Goal: Information Seeking & Learning: Learn about a topic

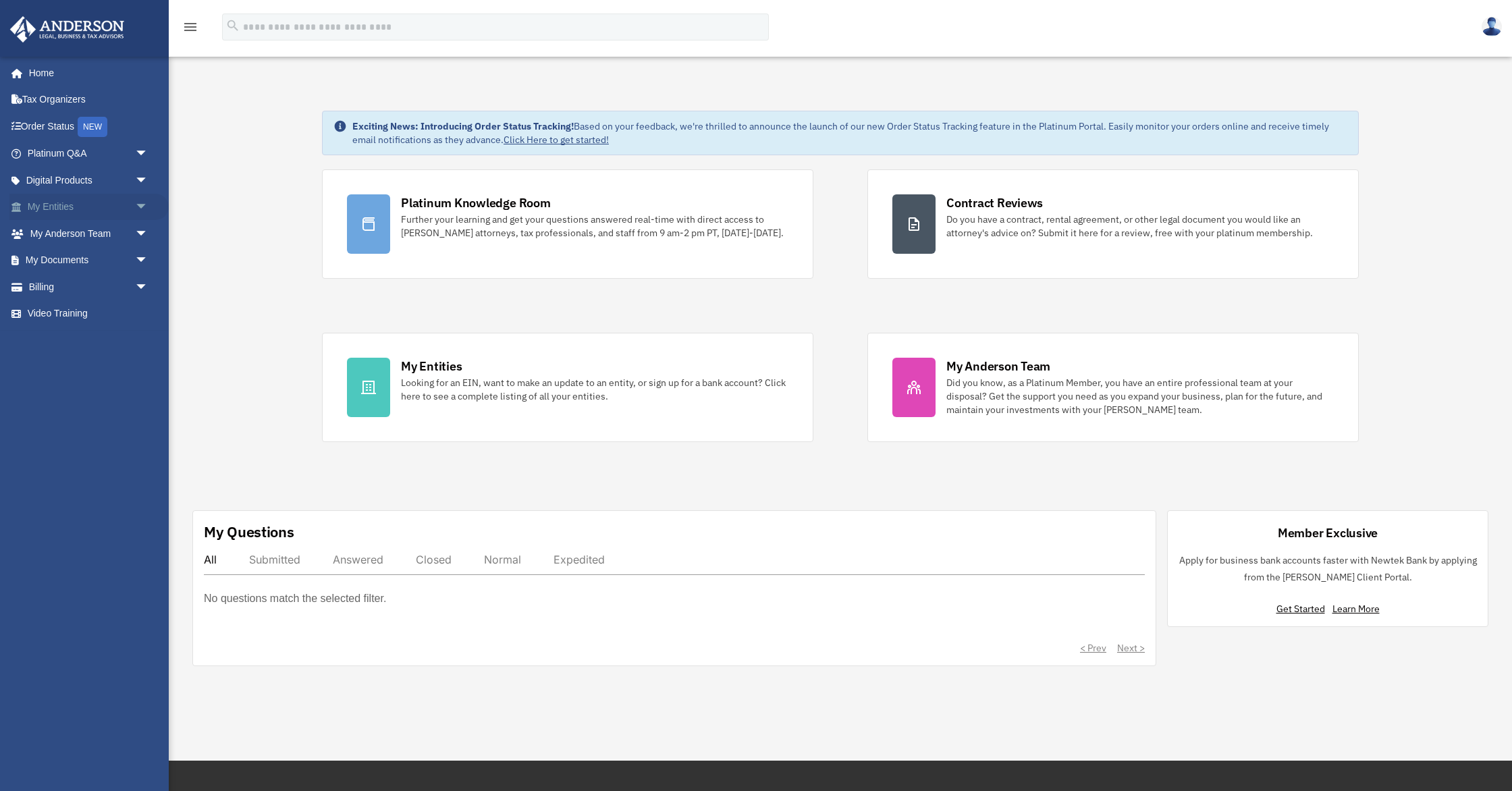
click at [141, 204] on span "arrow_drop_down" at bounding box center [148, 207] width 27 height 27
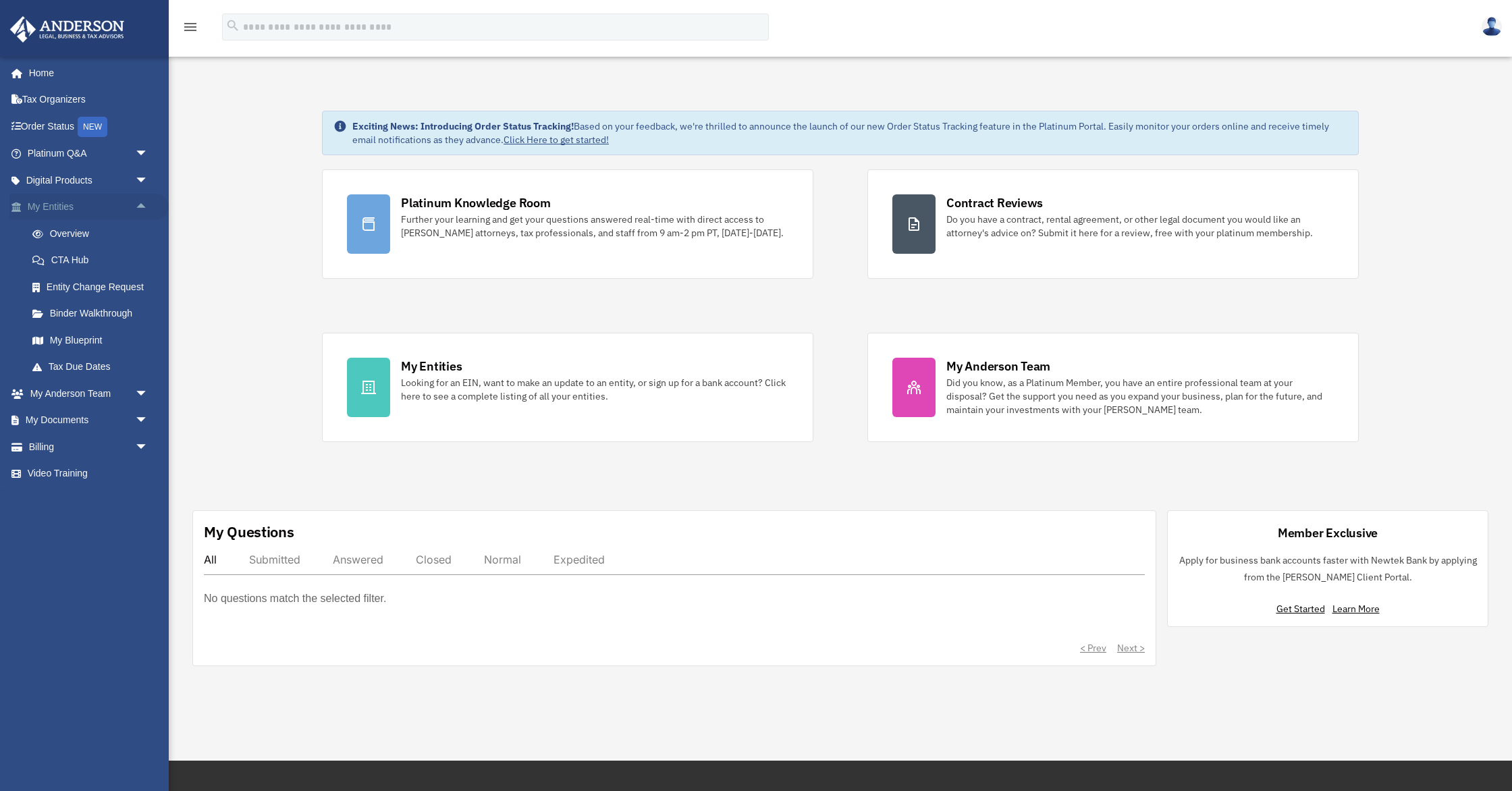
click at [141, 204] on span "arrow_drop_up" at bounding box center [148, 207] width 27 height 27
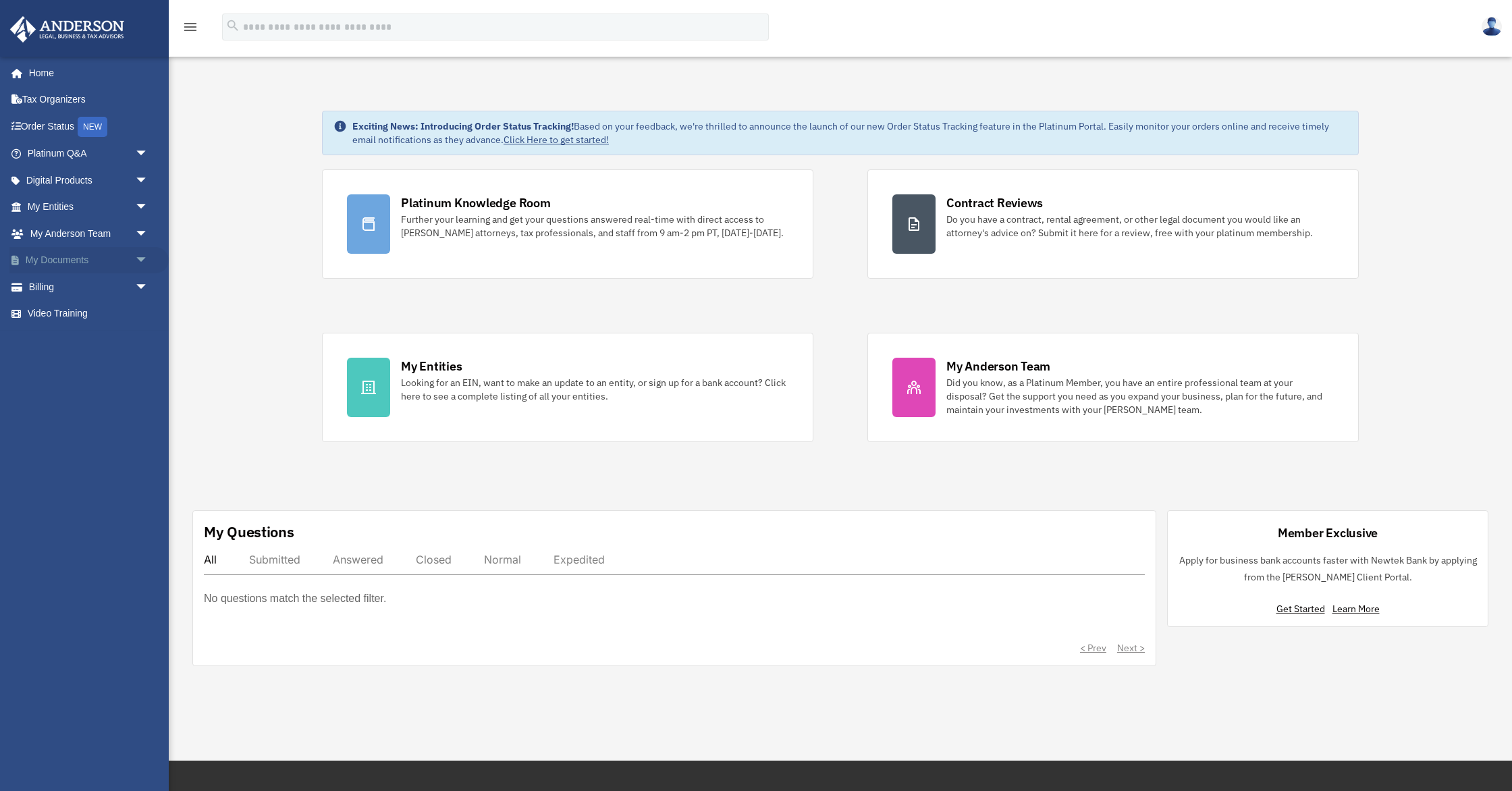
click at [141, 258] on span "arrow_drop_down" at bounding box center [148, 261] width 27 height 27
click at [102, 284] on link "Box" at bounding box center [94, 287] width 150 height 27
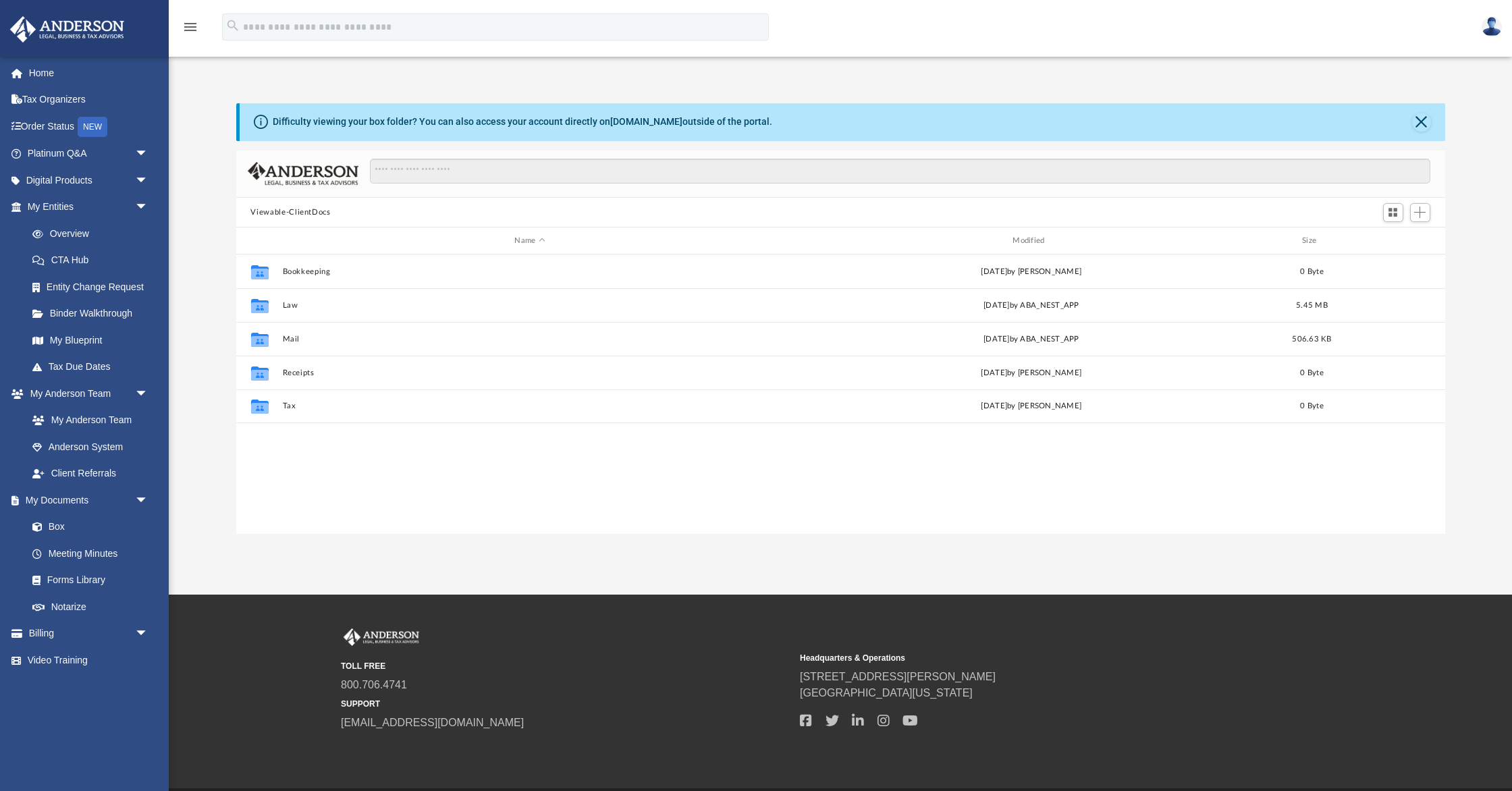
scroll to position [306, 1209]
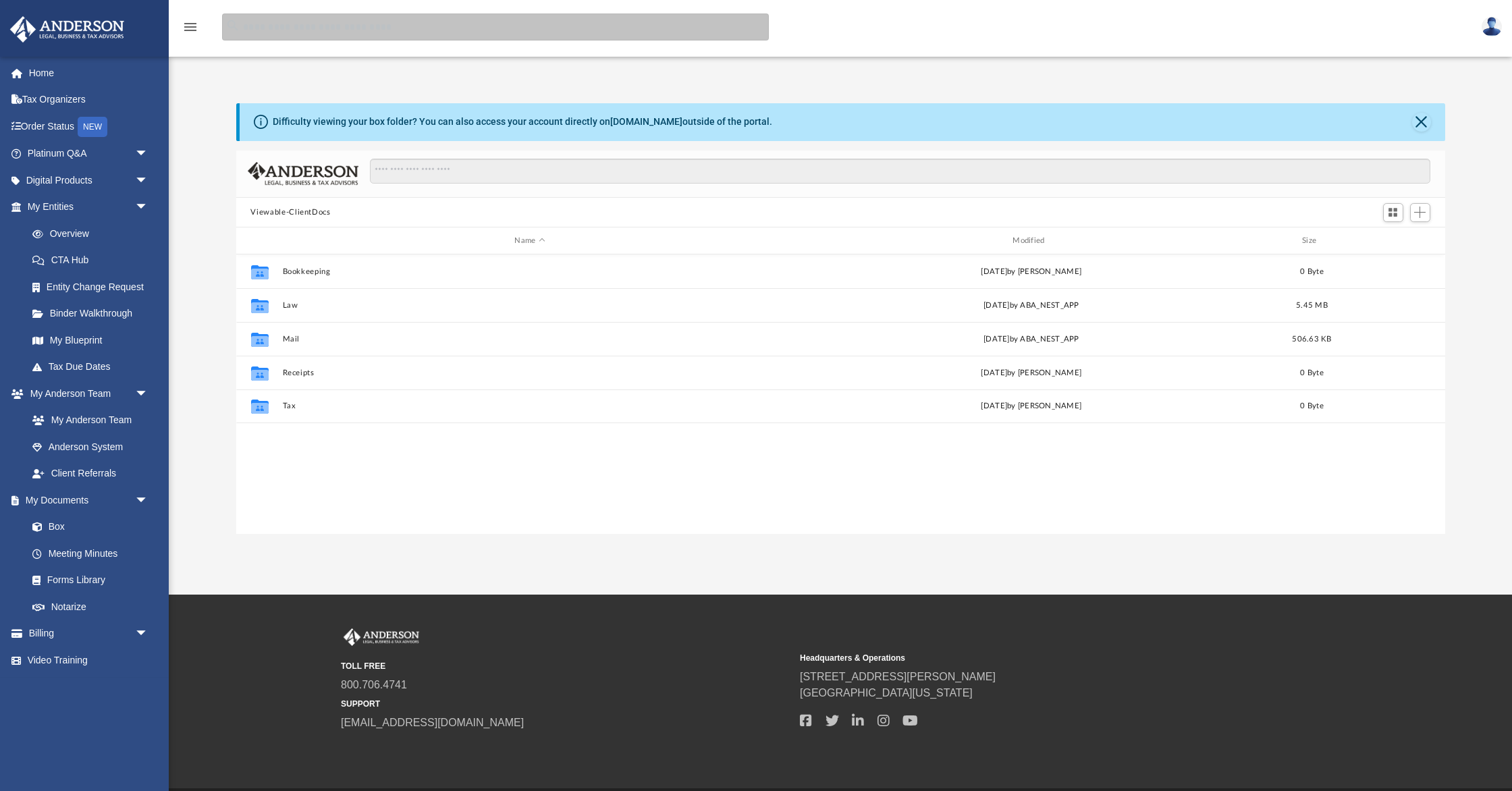
click at [297, 20] on input "search" at bounding box center [495, 27] width 547 height 27
type input "*******"
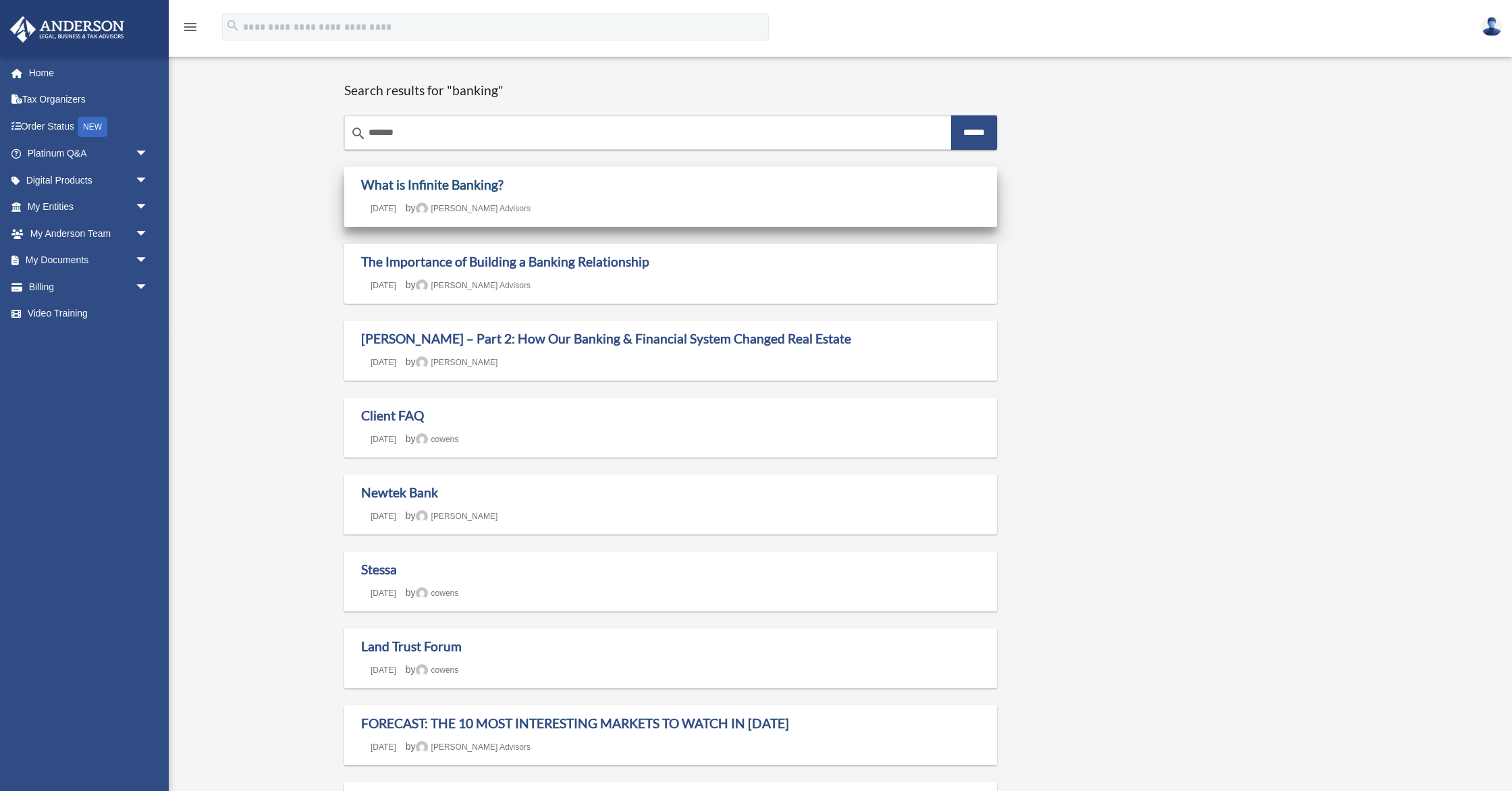
click at [466, 185] on link "What is Infinite Banking?" at bounding box center [432, 184] width 143 height 15
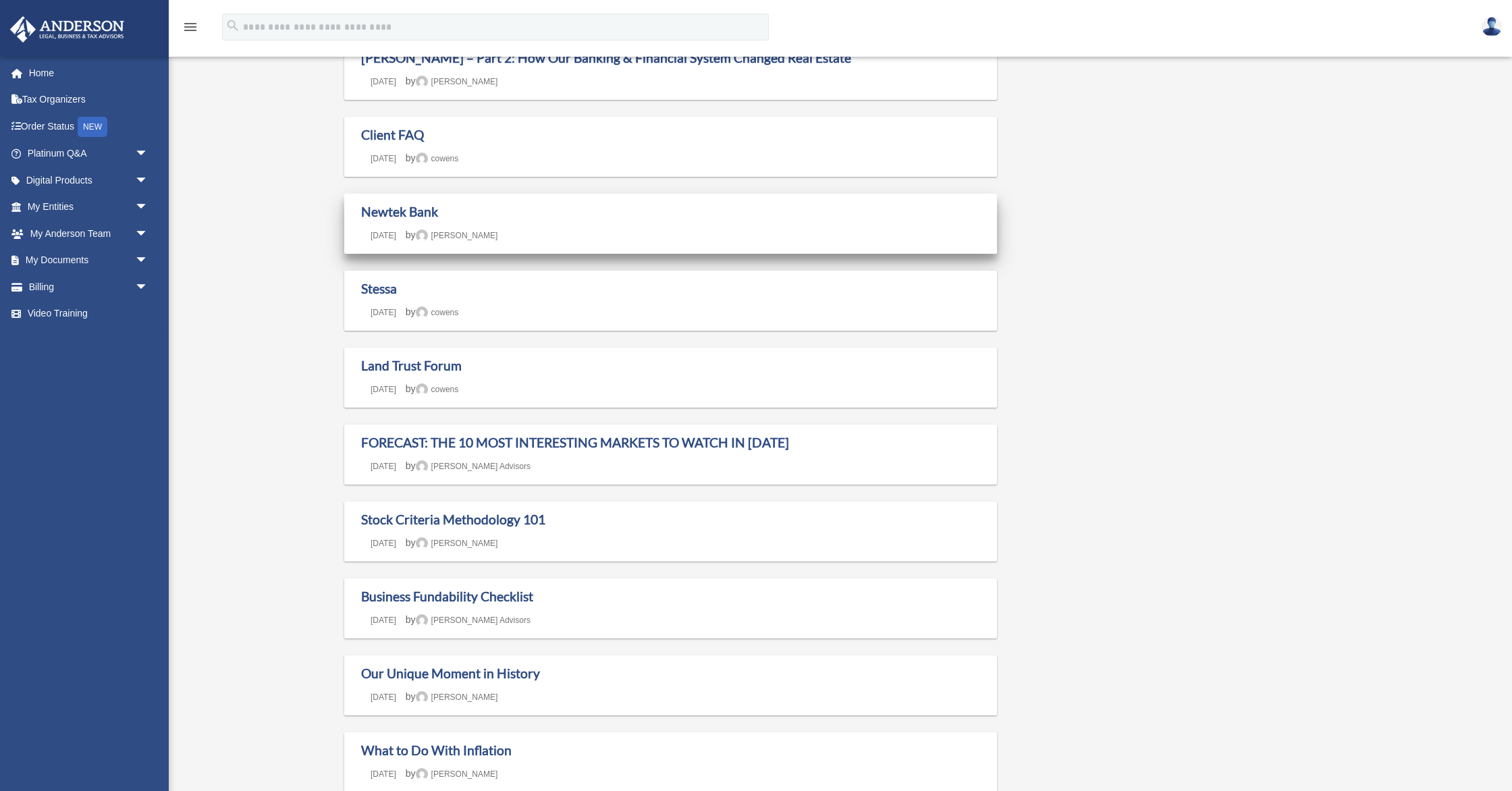
scroll to position [284, 0]
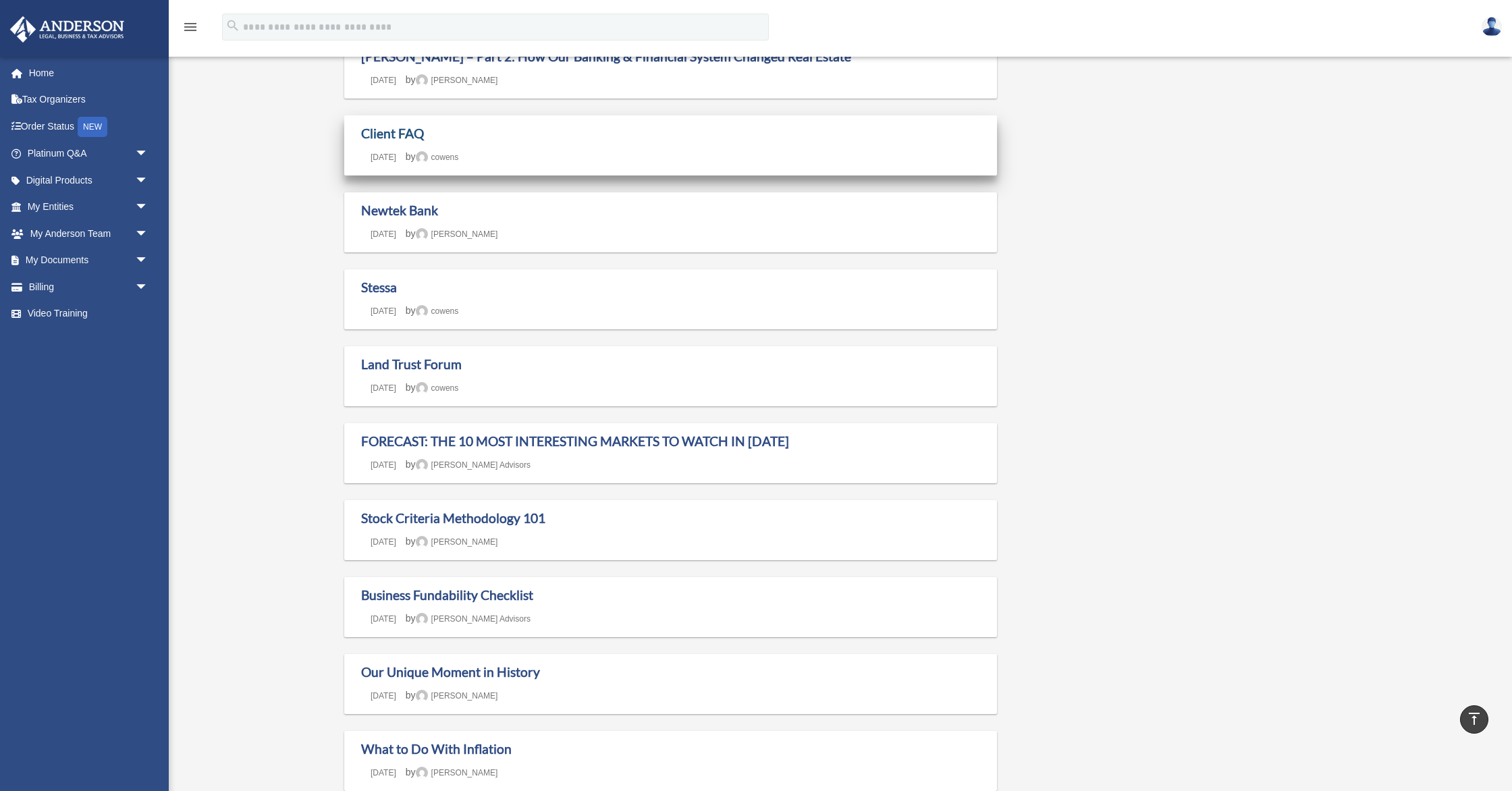
click at [400, 137] on link "Client FAQ" at bounding box center [392, 133] width 63 height 15
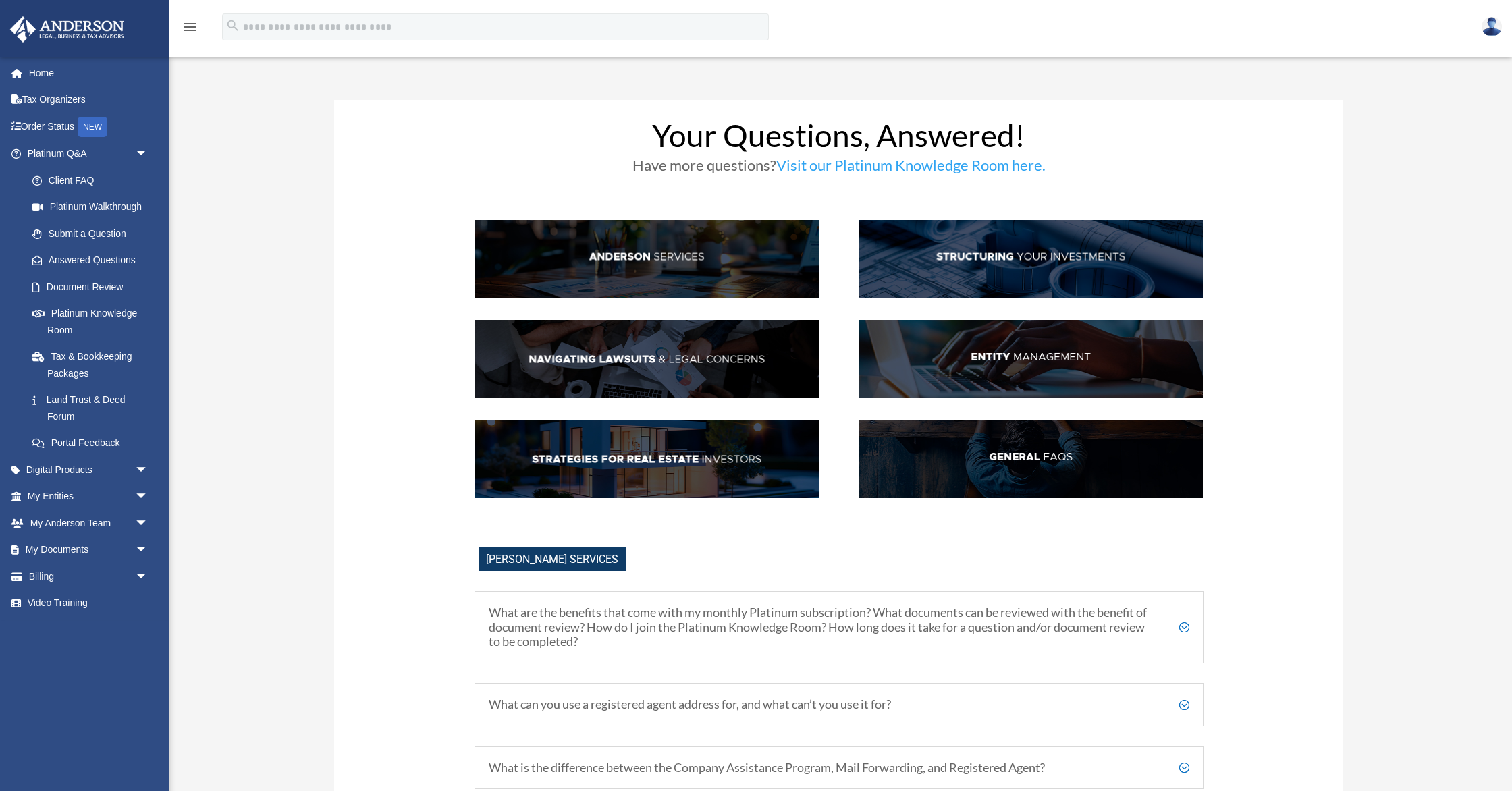
click at [1074, 343] on img at bounding box center [1031, 359] width 344 height 78
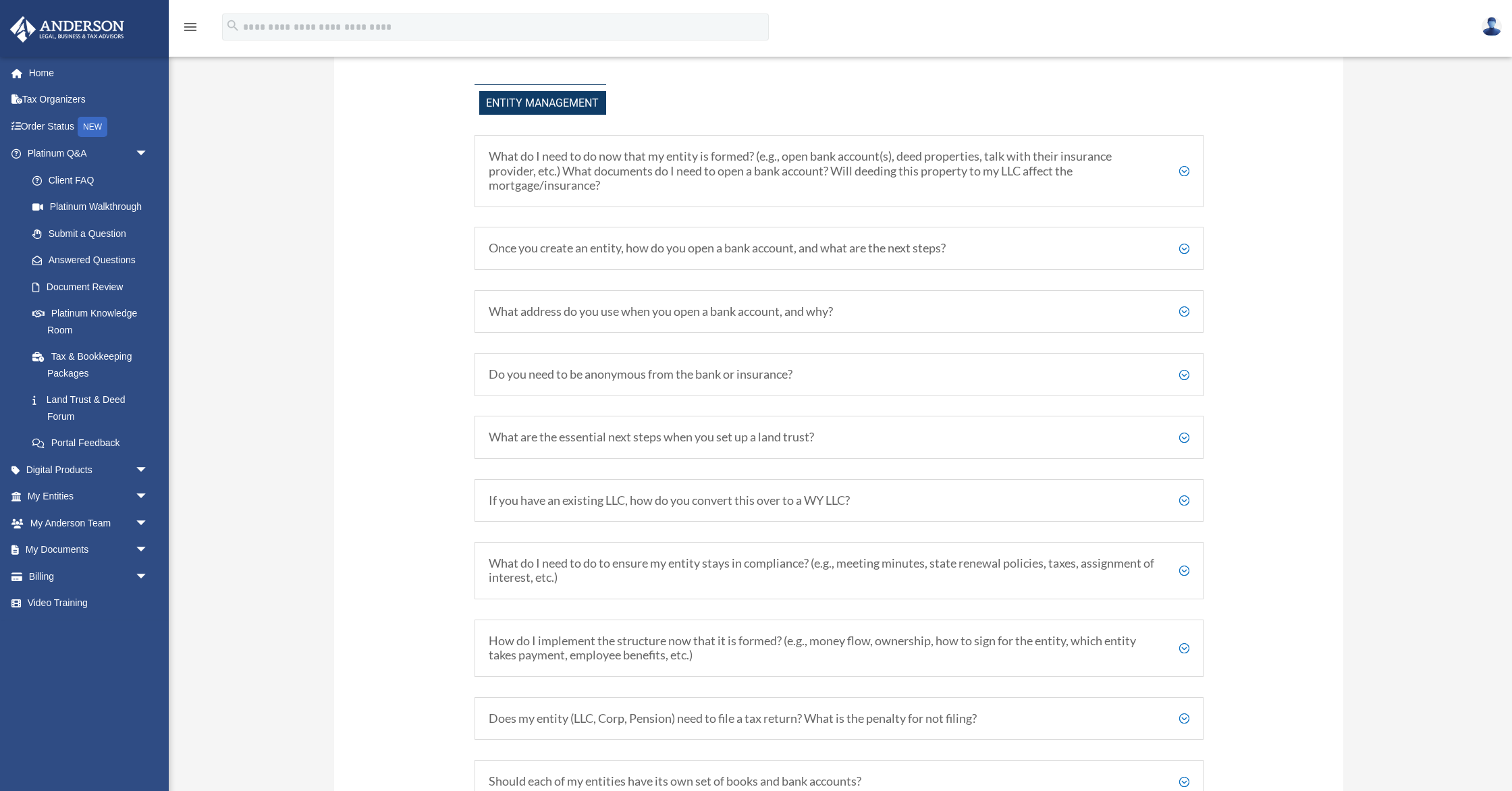
scroll to position [1581, 0]
click at [1184, 245] on h5 "Once you create an entity, how do you open a bank account, and what are the nex…" at bounding box center [839, 246] width 701 height 15
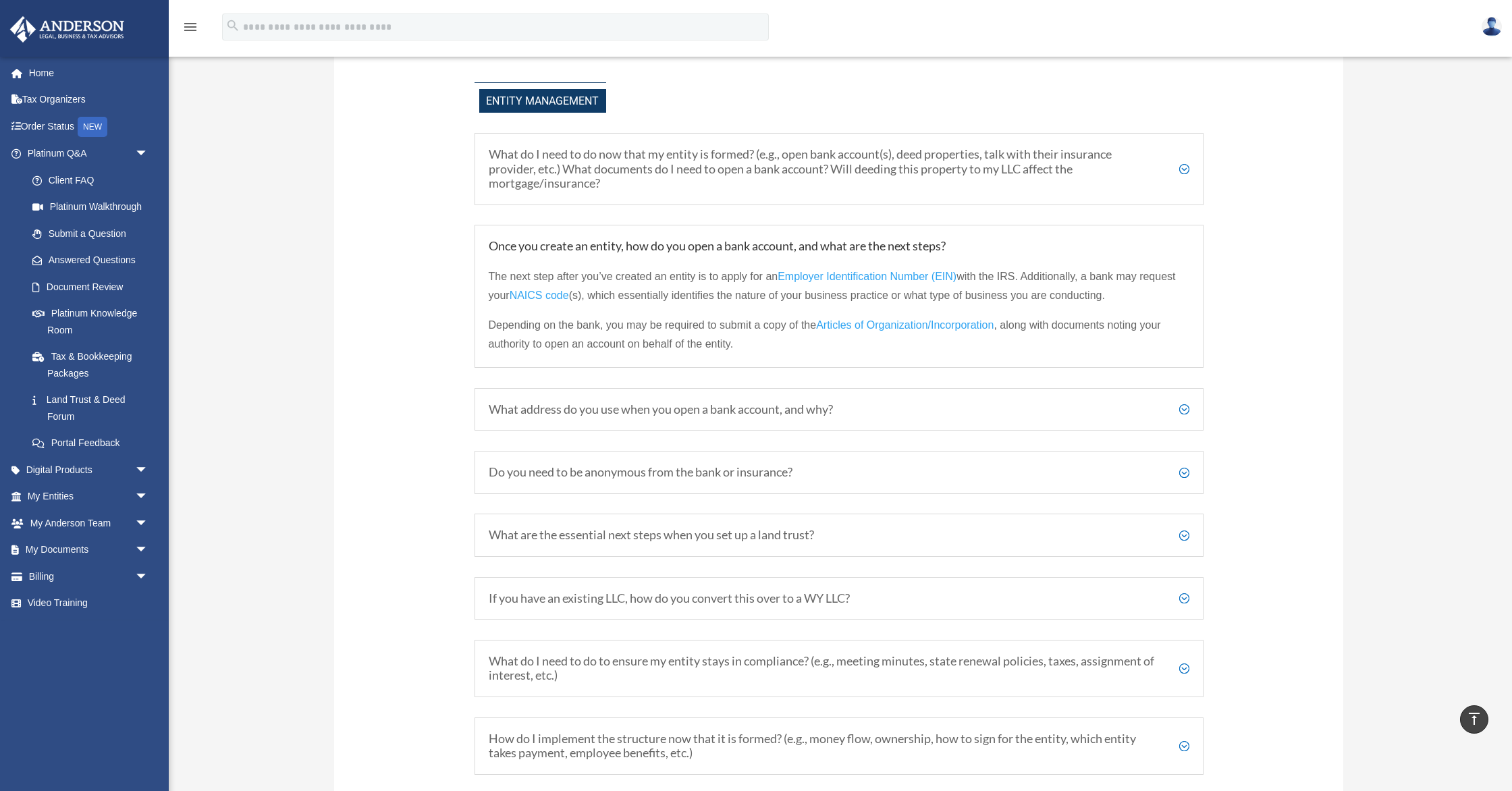
click at [1187, 406] on h5 "What address do you use when you open a bank account, and why?" at bounding box center [839, 409] width 701 height 15
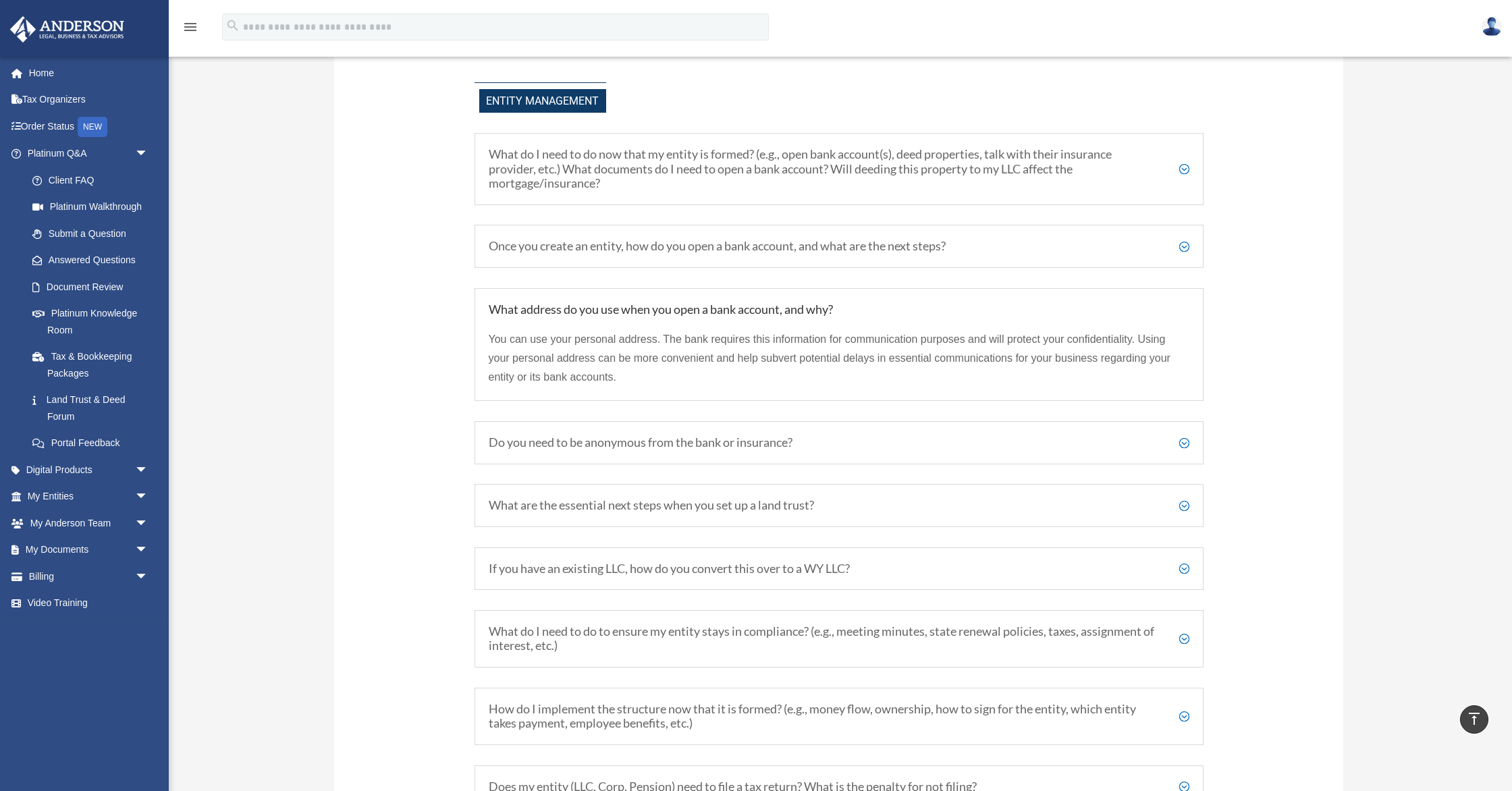
click at [1126, 444] on h5 "Do you need to be anonymous from the bank or insurance?" at bounding box center [839, 443] width 701 height 15
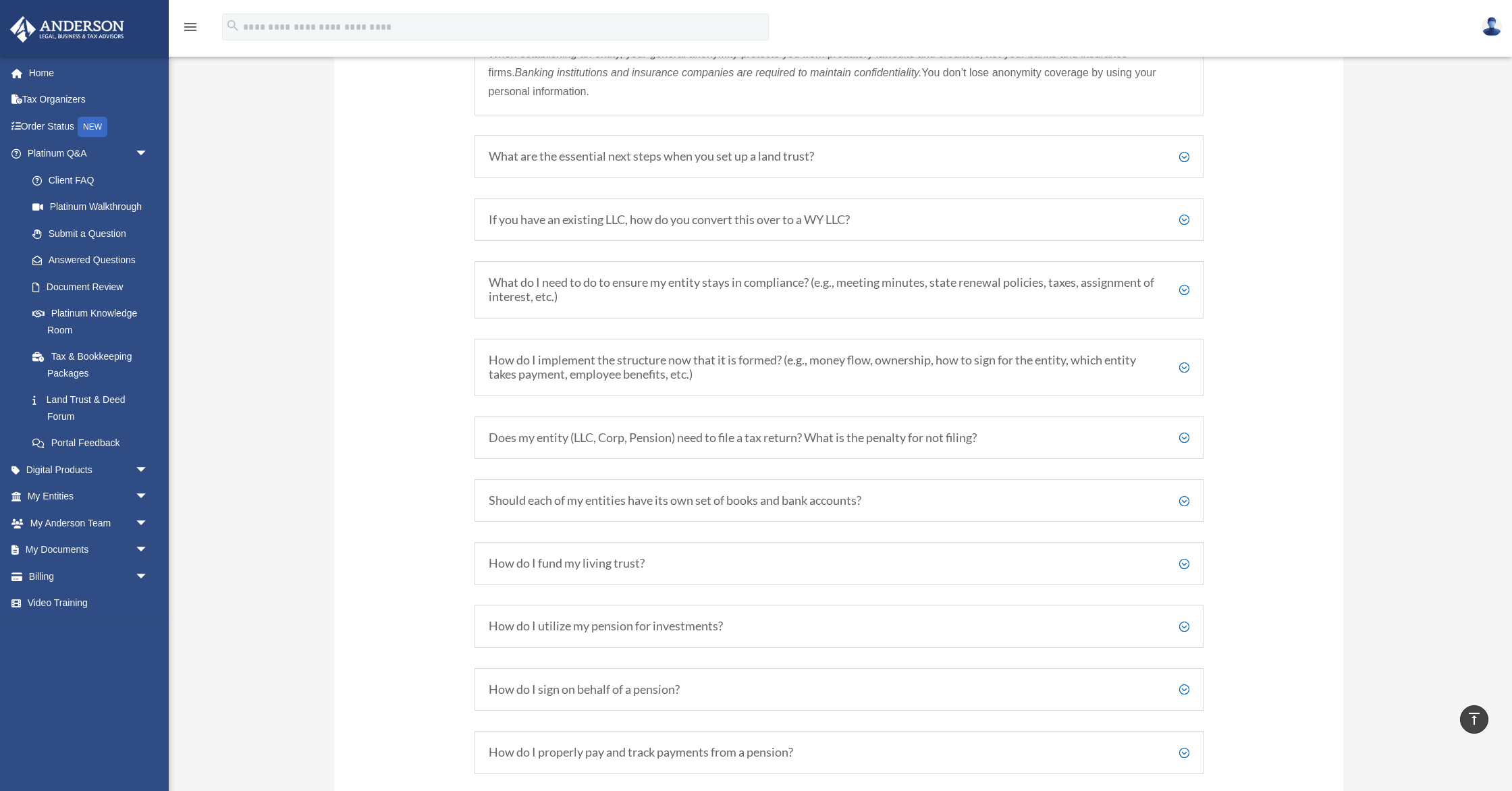
scroll to position [1981, 0]
click at [1185, 365] on h5 "How do I implement the structure now that it is formed? (e.g., money flow, owne…" at bounding box center [839, 365] width 701 height 29
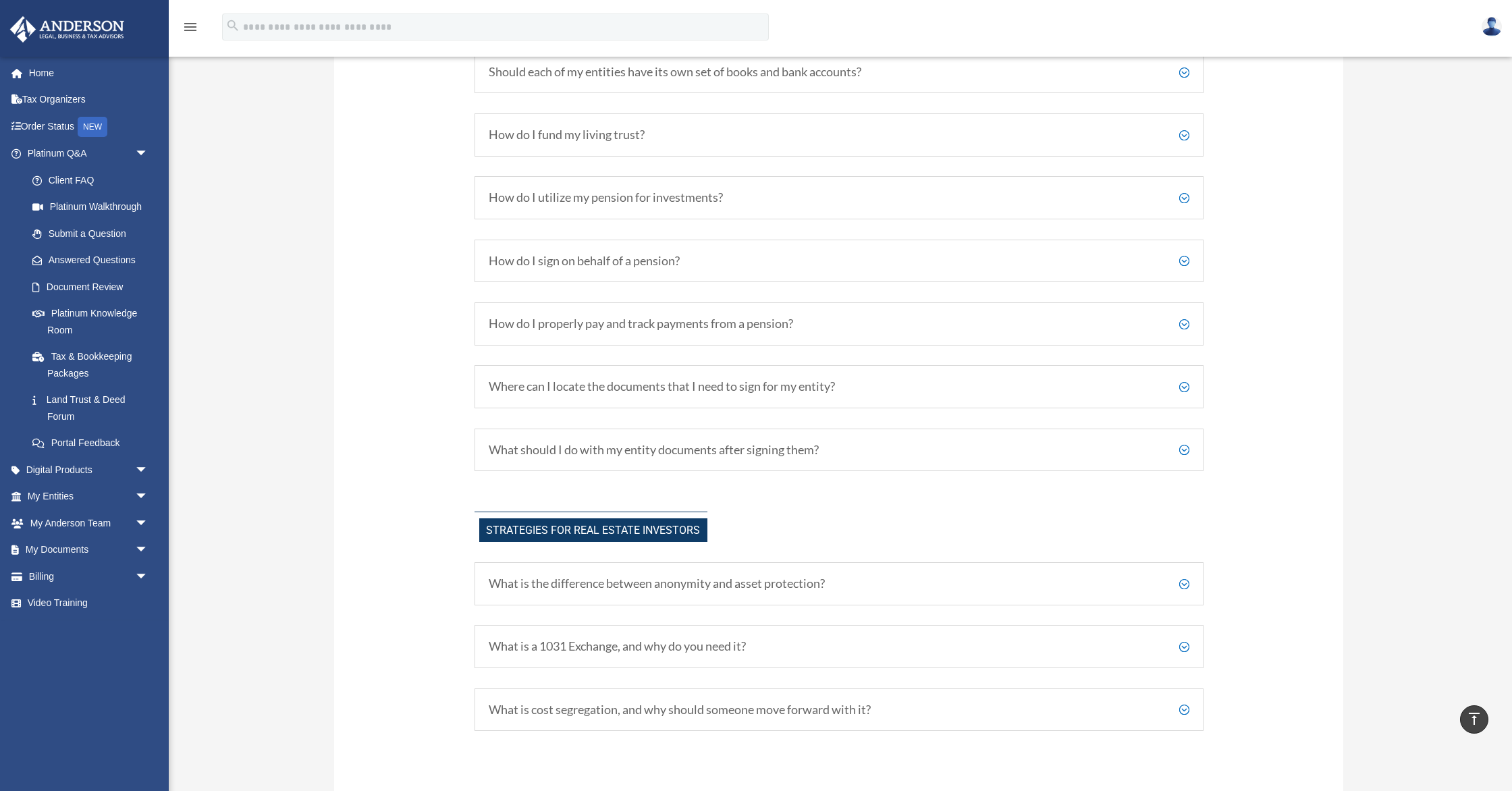
scroll to position [2490, 0]
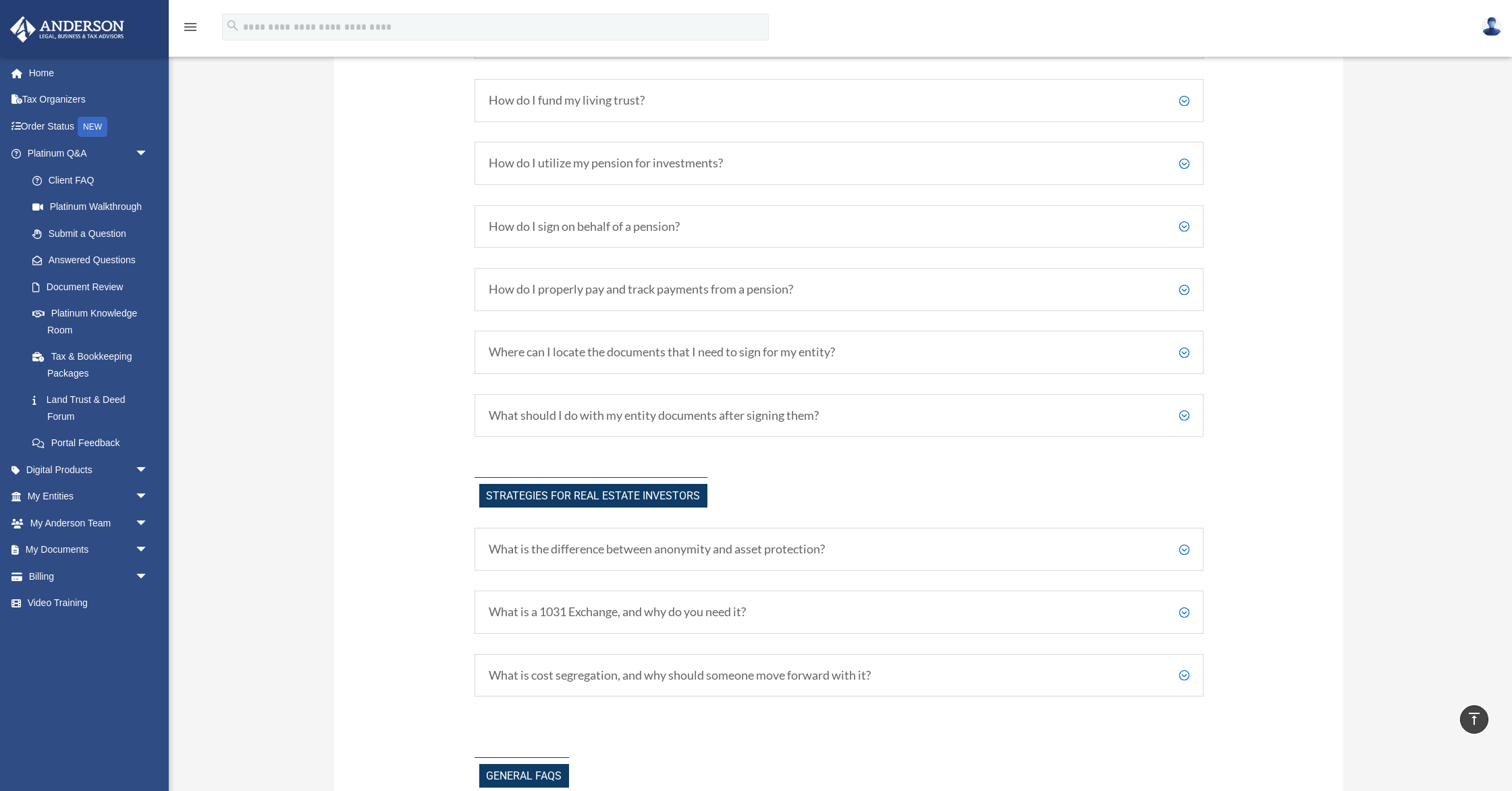
click at [844, 157] on h5 "How do I utilize my pension for investments?" at bounding box center [839, 163] width 701 height 15
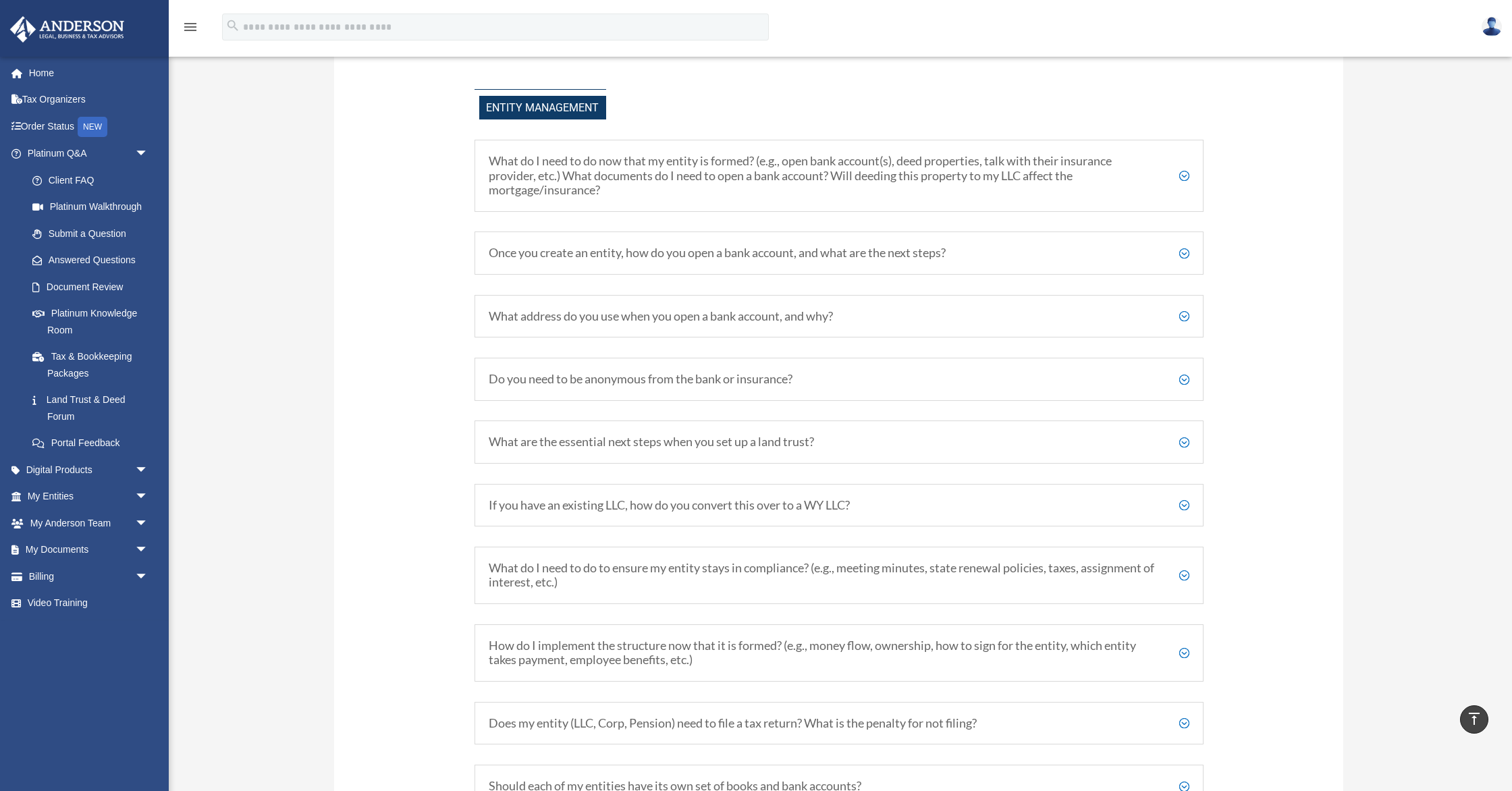
scroll to position [1605, 0]
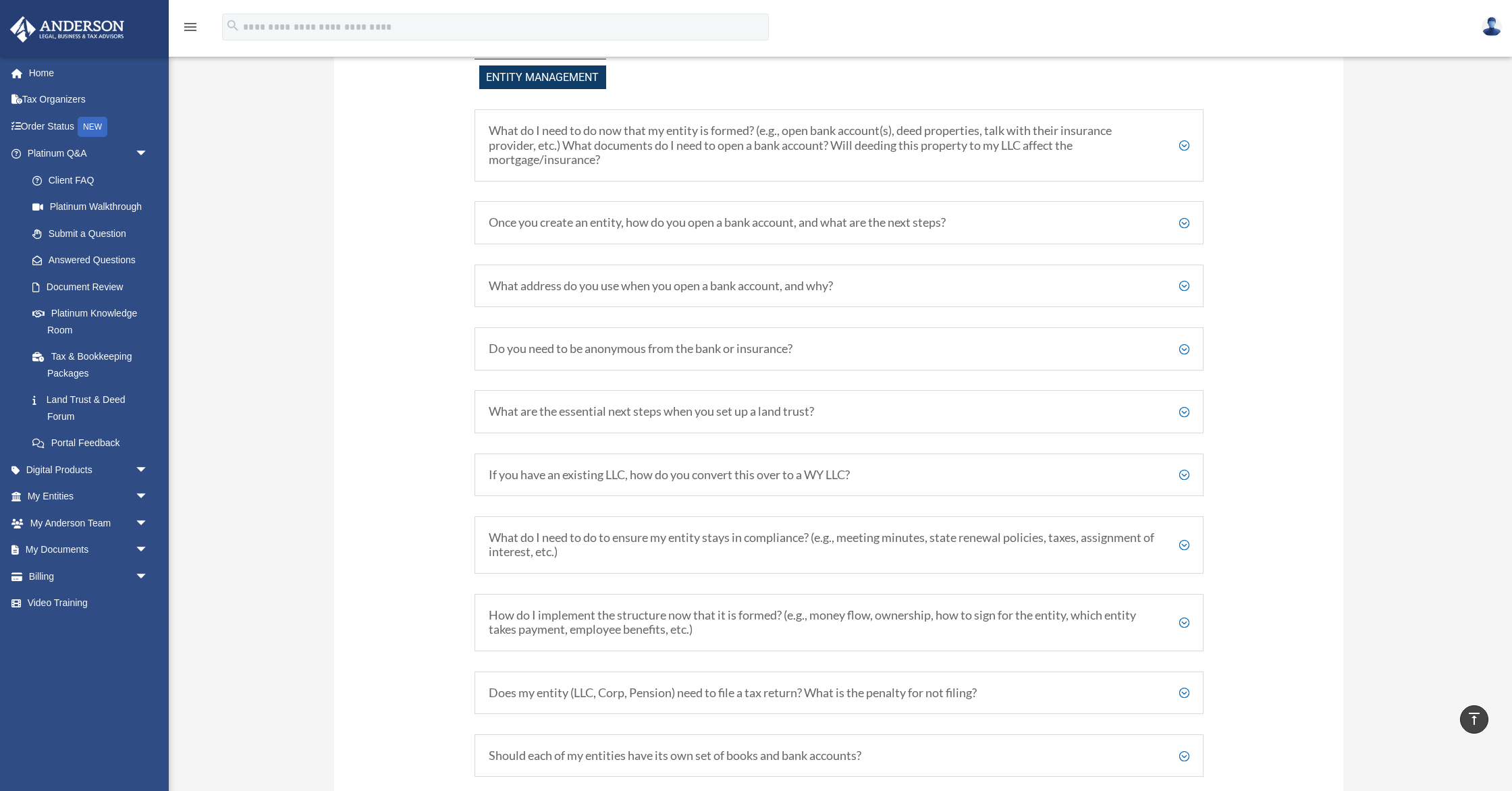
click at [1184, 145] on h5 "What do I need to do now that my entity is formed? (e.g., open bank account(s),…" at bounding box center [839, 145] width 701 height 44
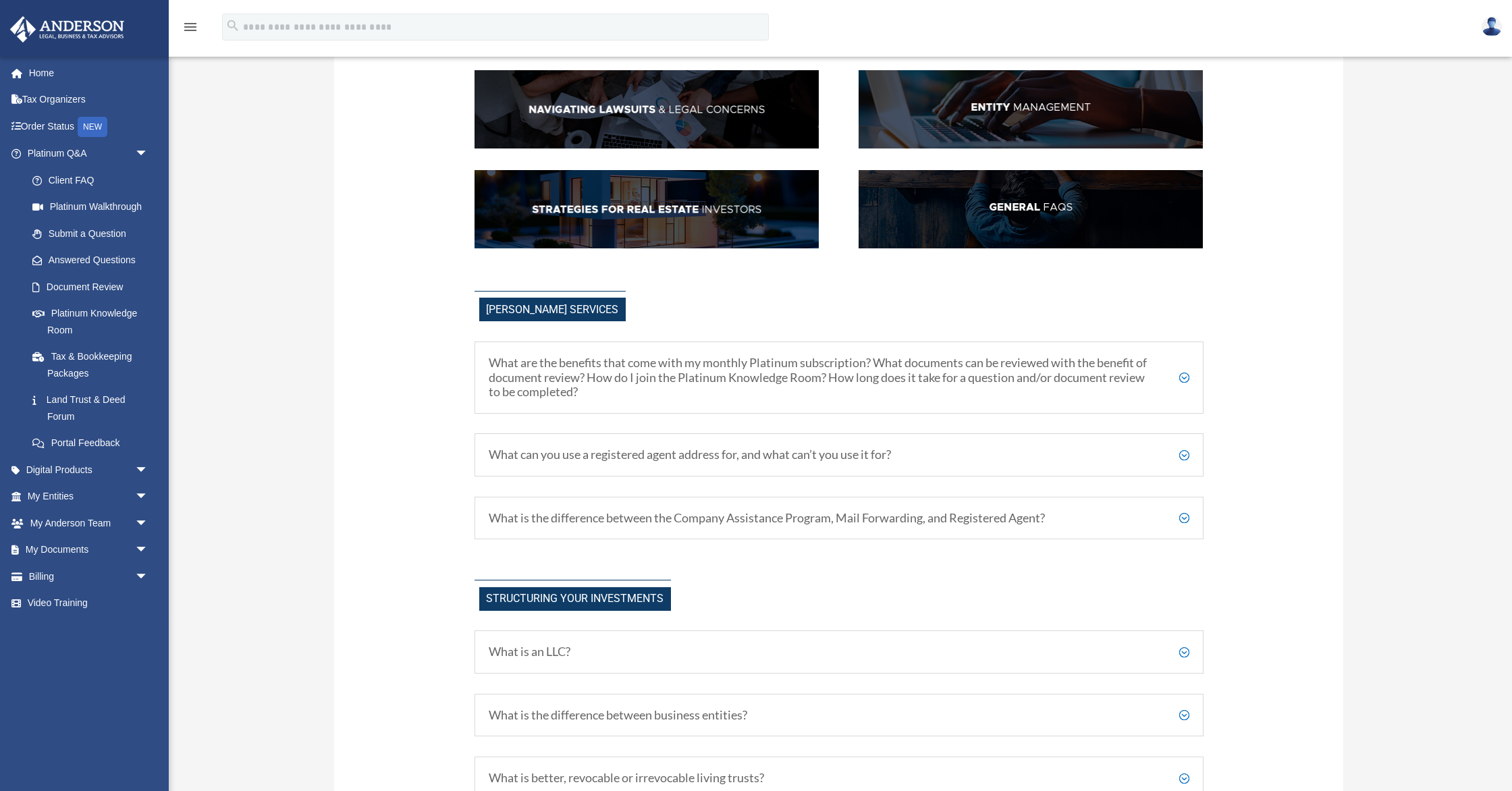
scroll to position [251, 0]
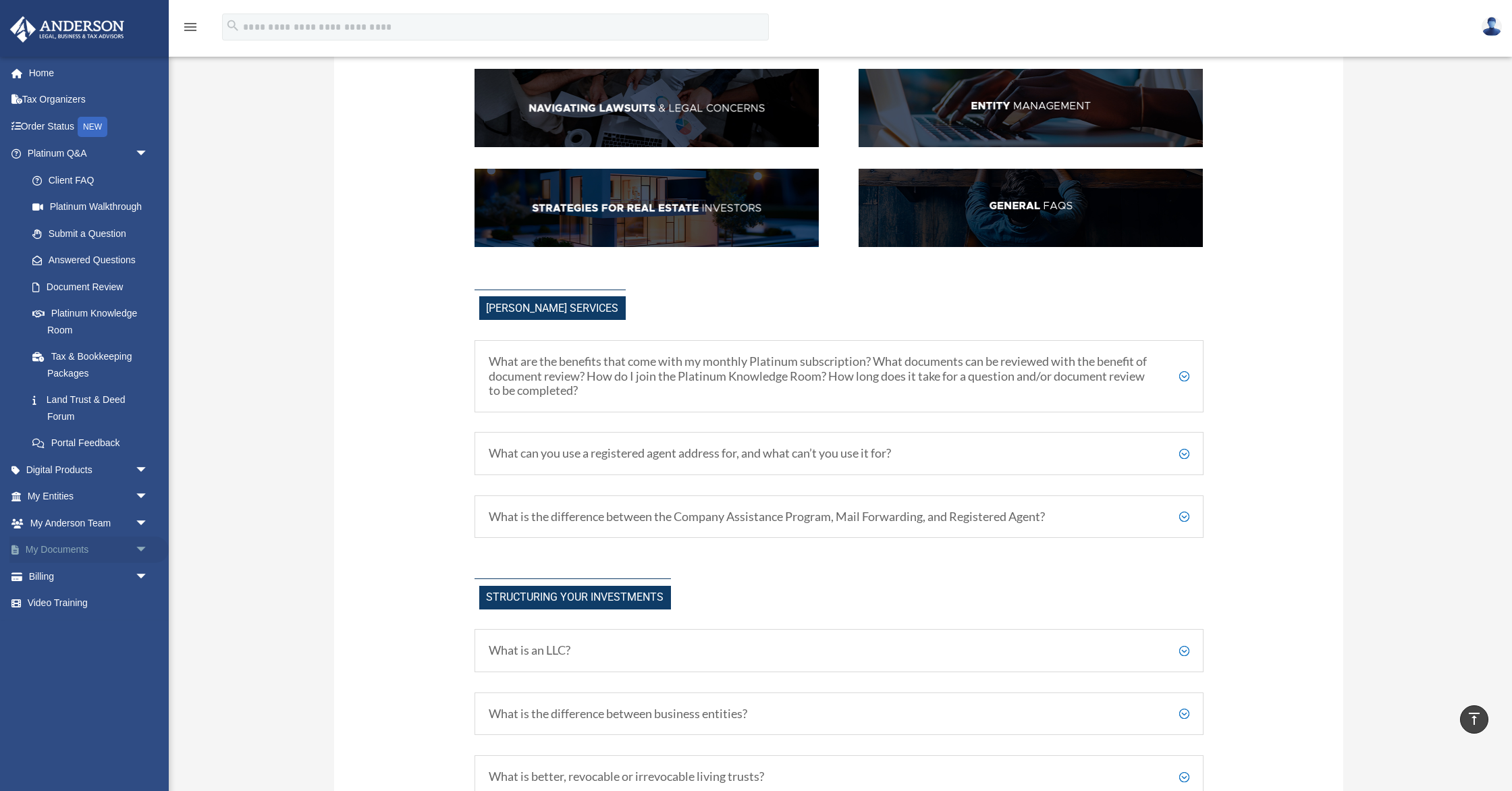
click at [144, 545] on span "arrow_drop_down" at bounding box center [148, 550] width 27 height 27
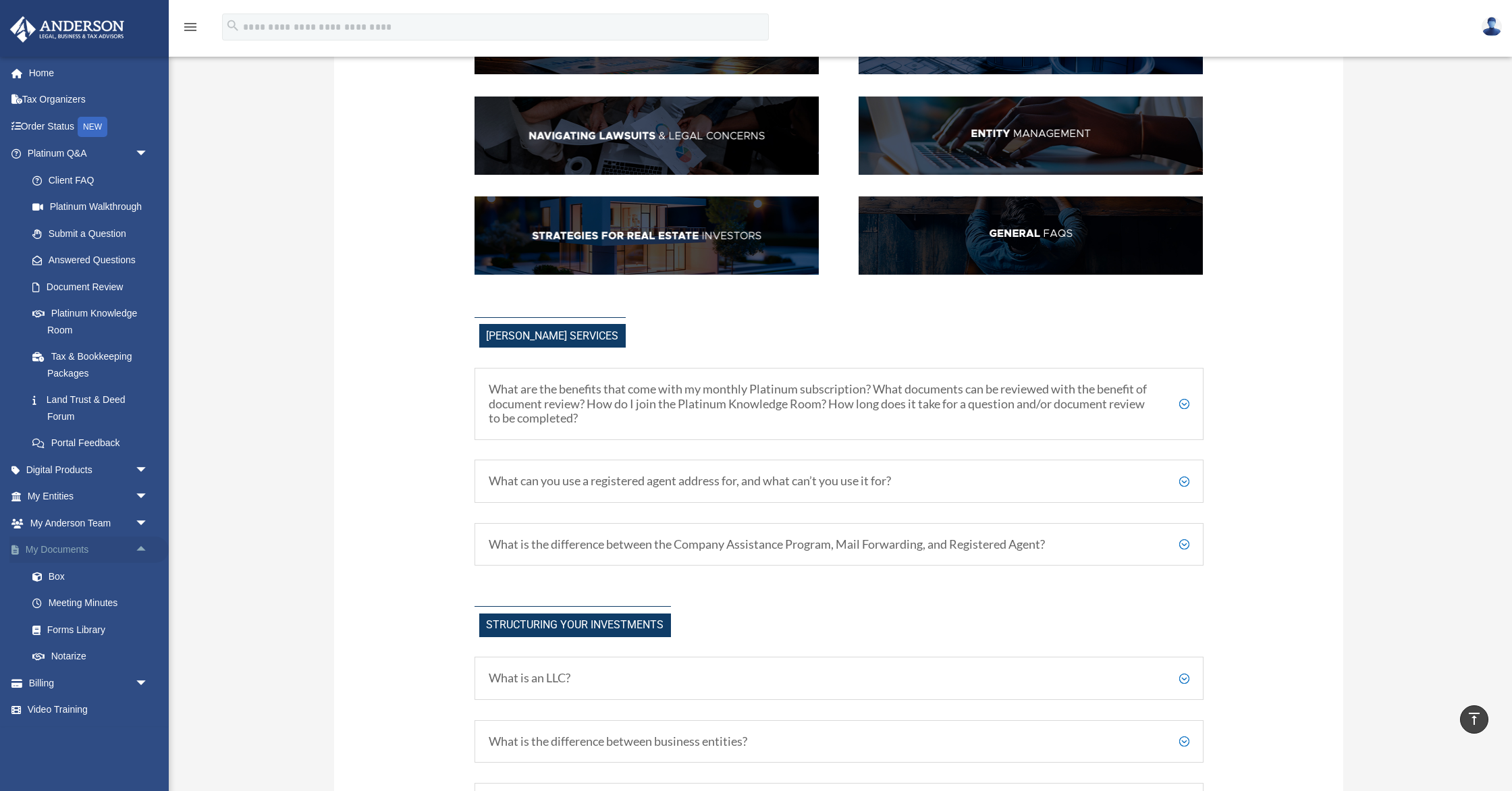
scroll to position [218, 0]
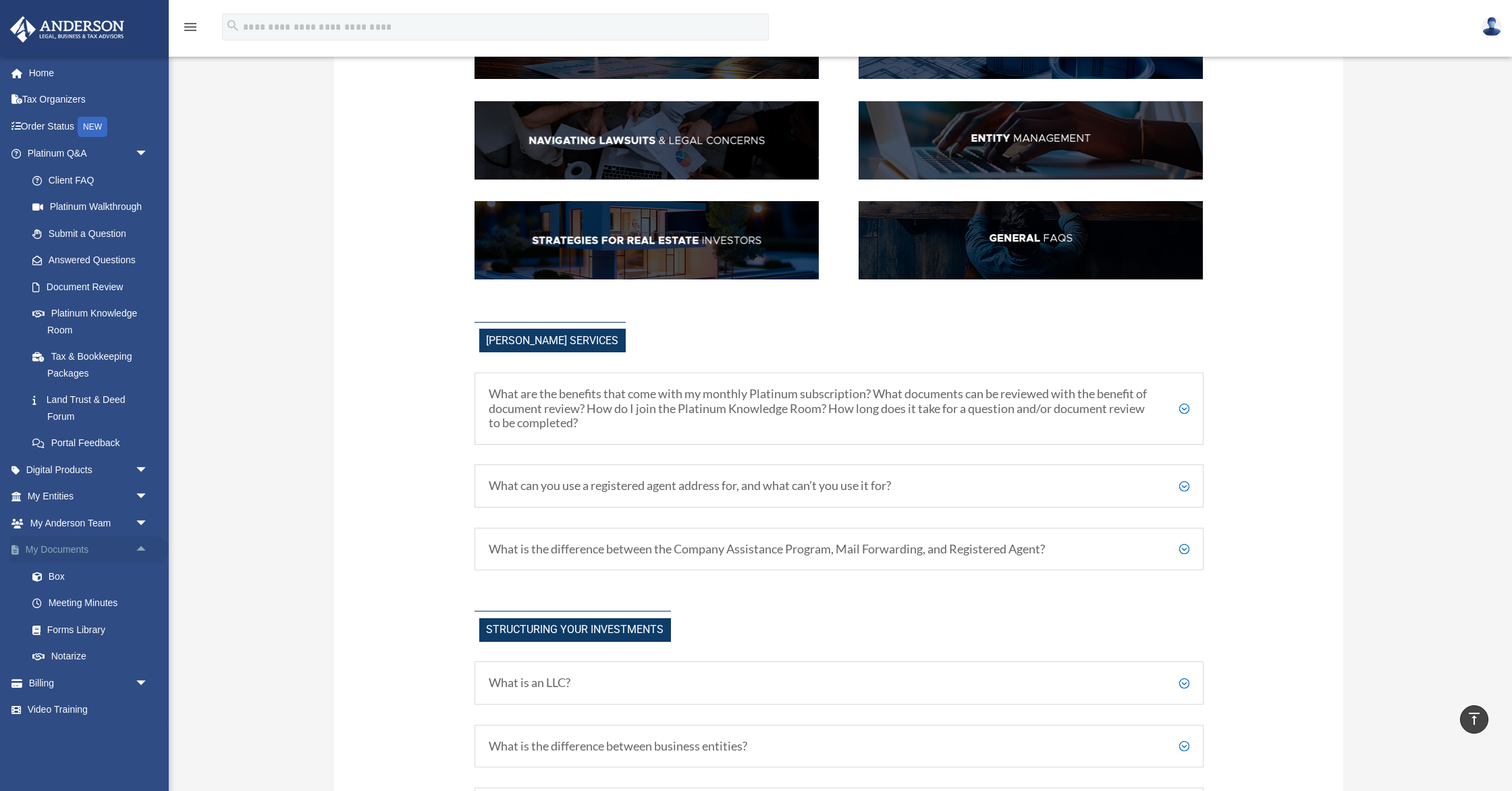
click at [146, 546] on span "arrow_drop_up" at bounding box center [148, 550] width 27 height 27
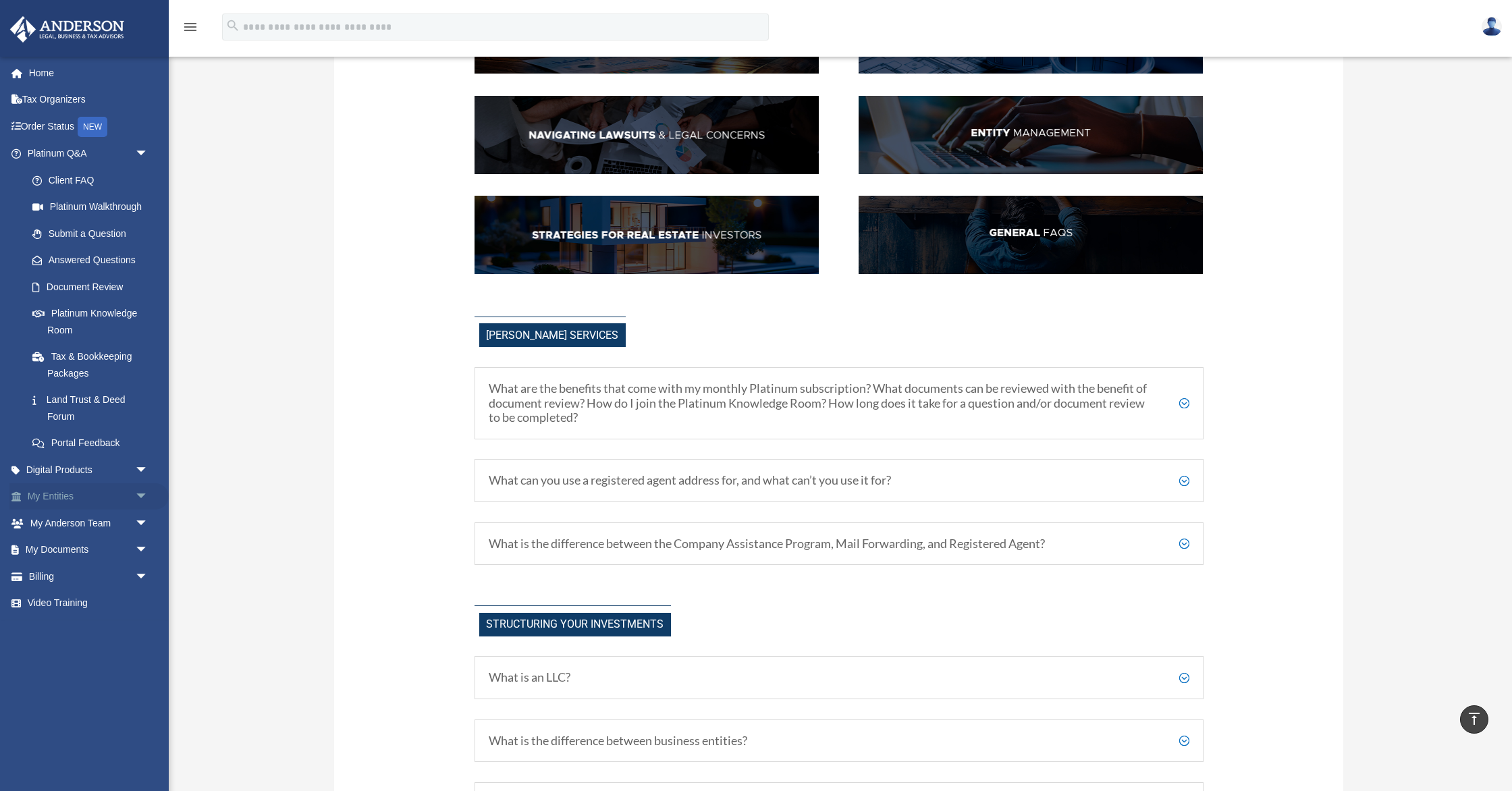
click at [146, 500] on span "arrow_drop_down" at bounding box center [148, 496] width 27 height 27
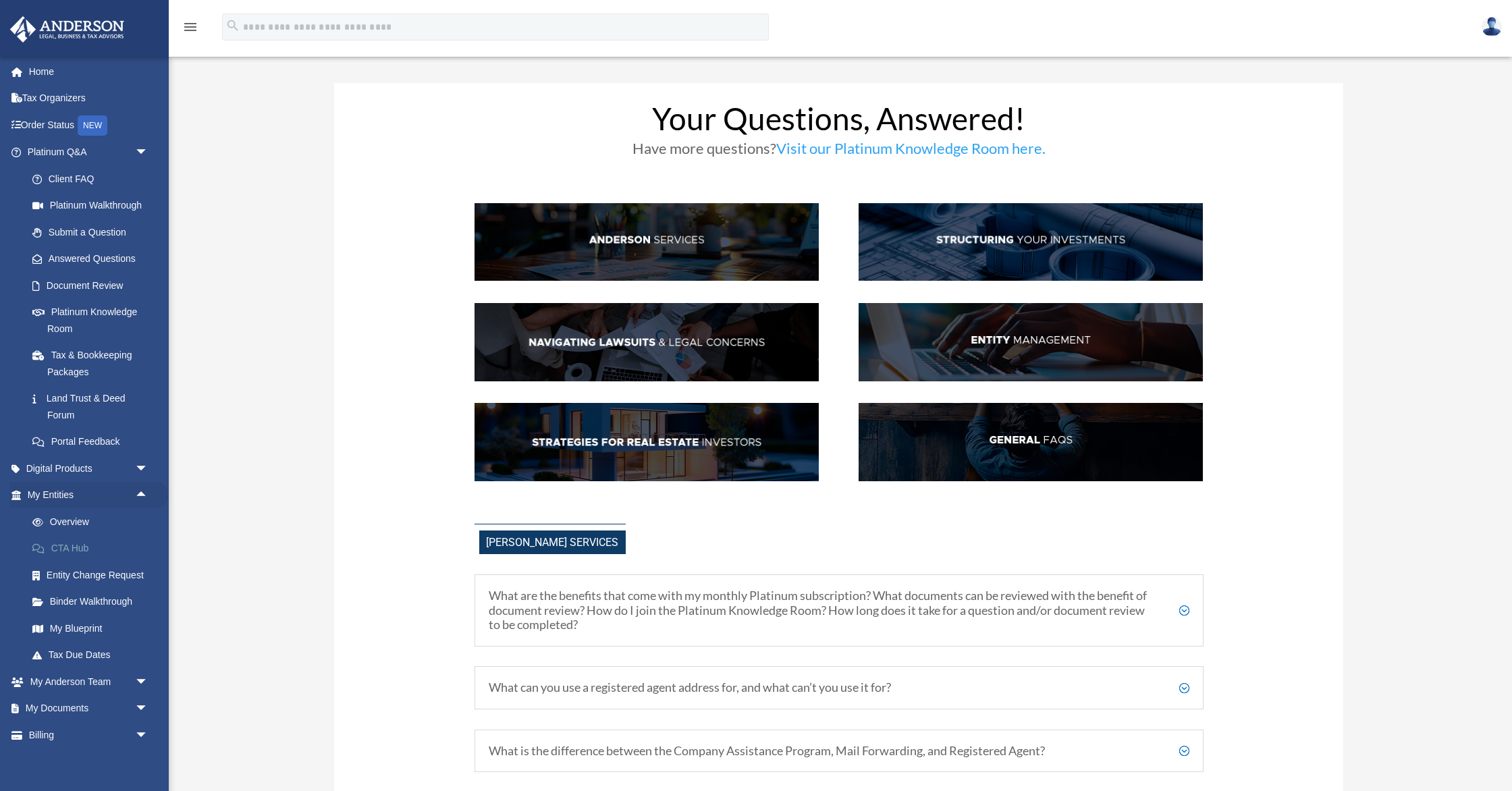
scroll to position [34, 0]
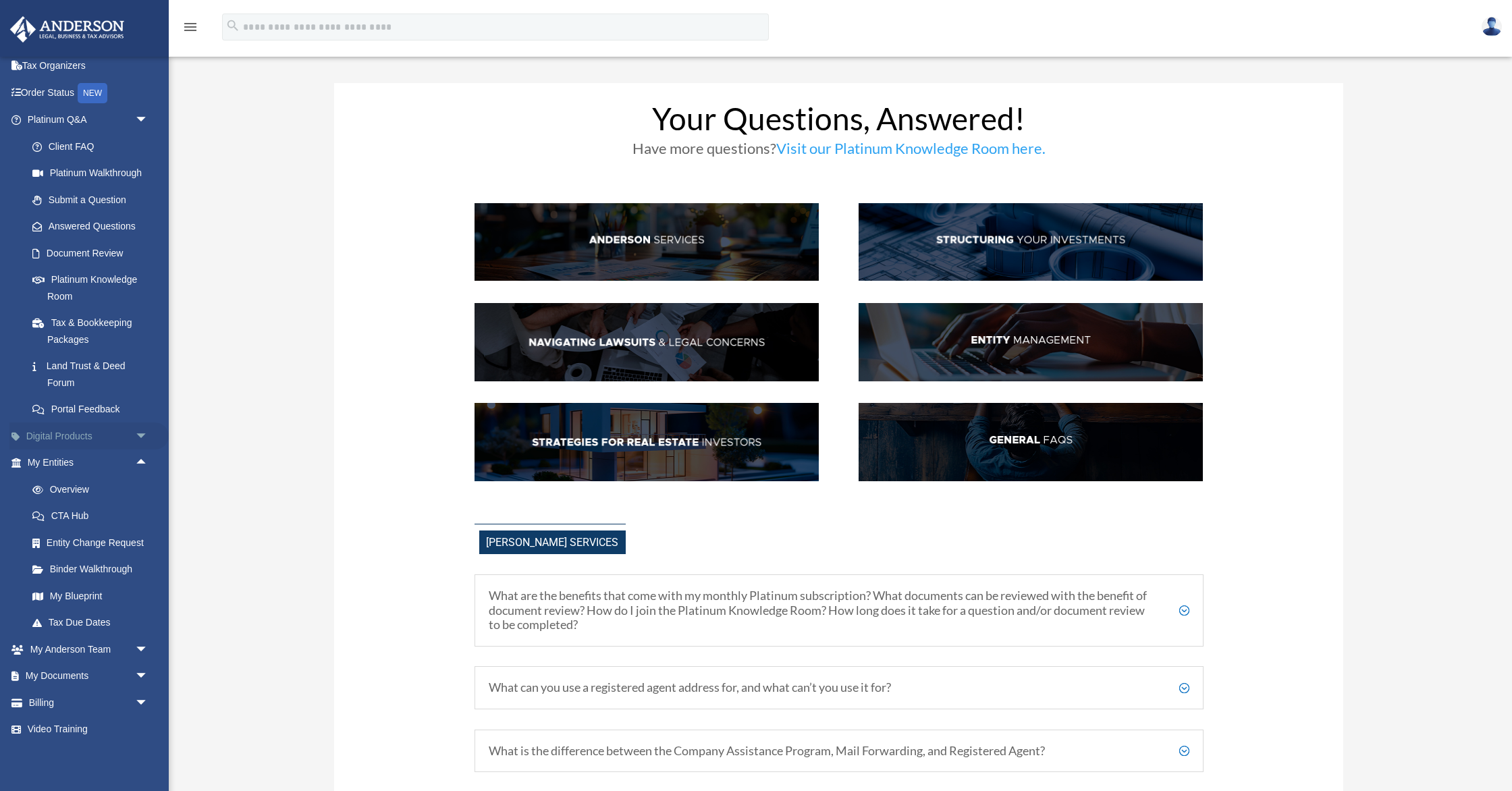
click at [143, 433] on span "arrow_drop_down" at bounding box center [148, 436] width 27 height 27
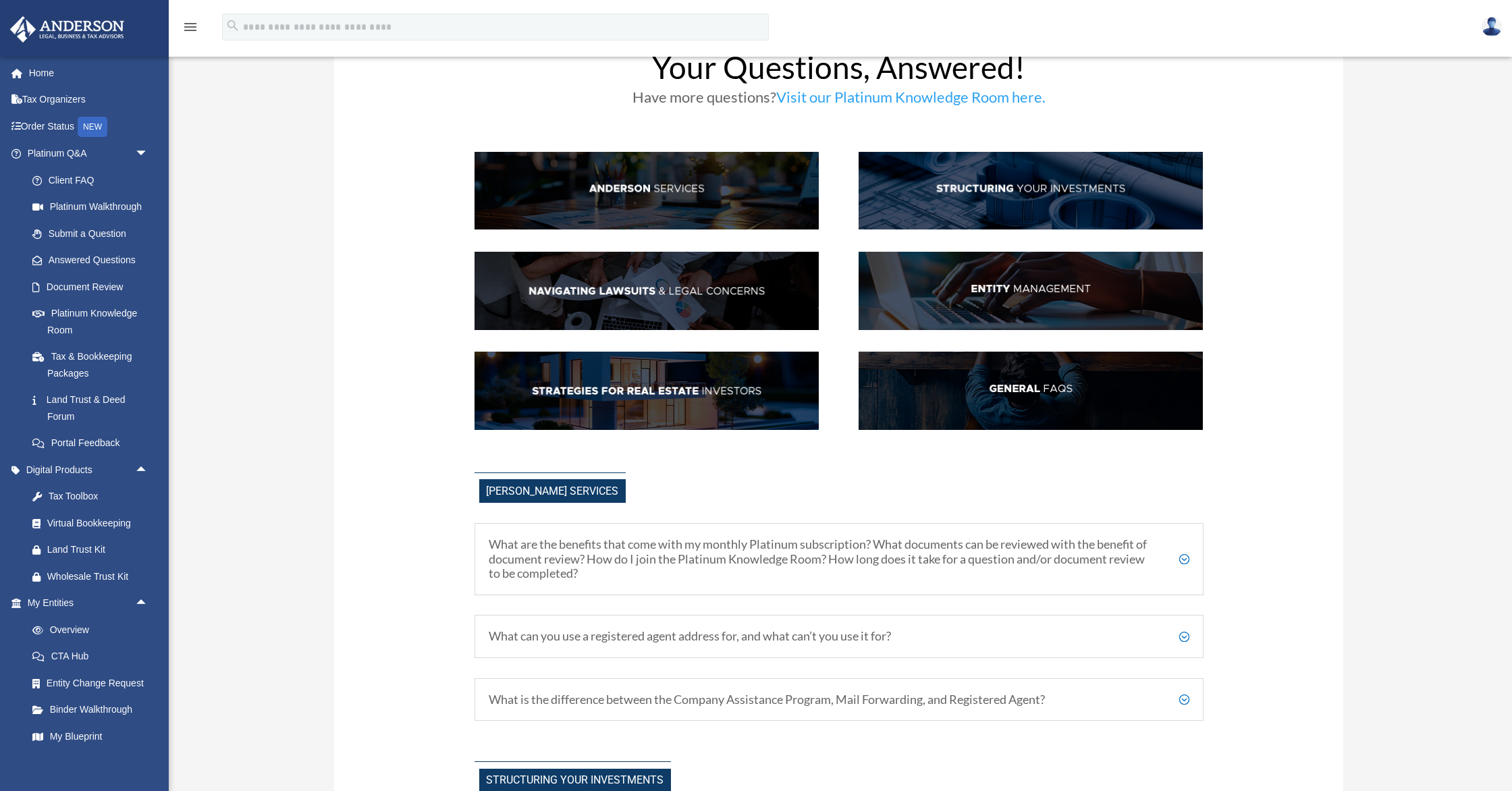
scroll to position [66, 0]
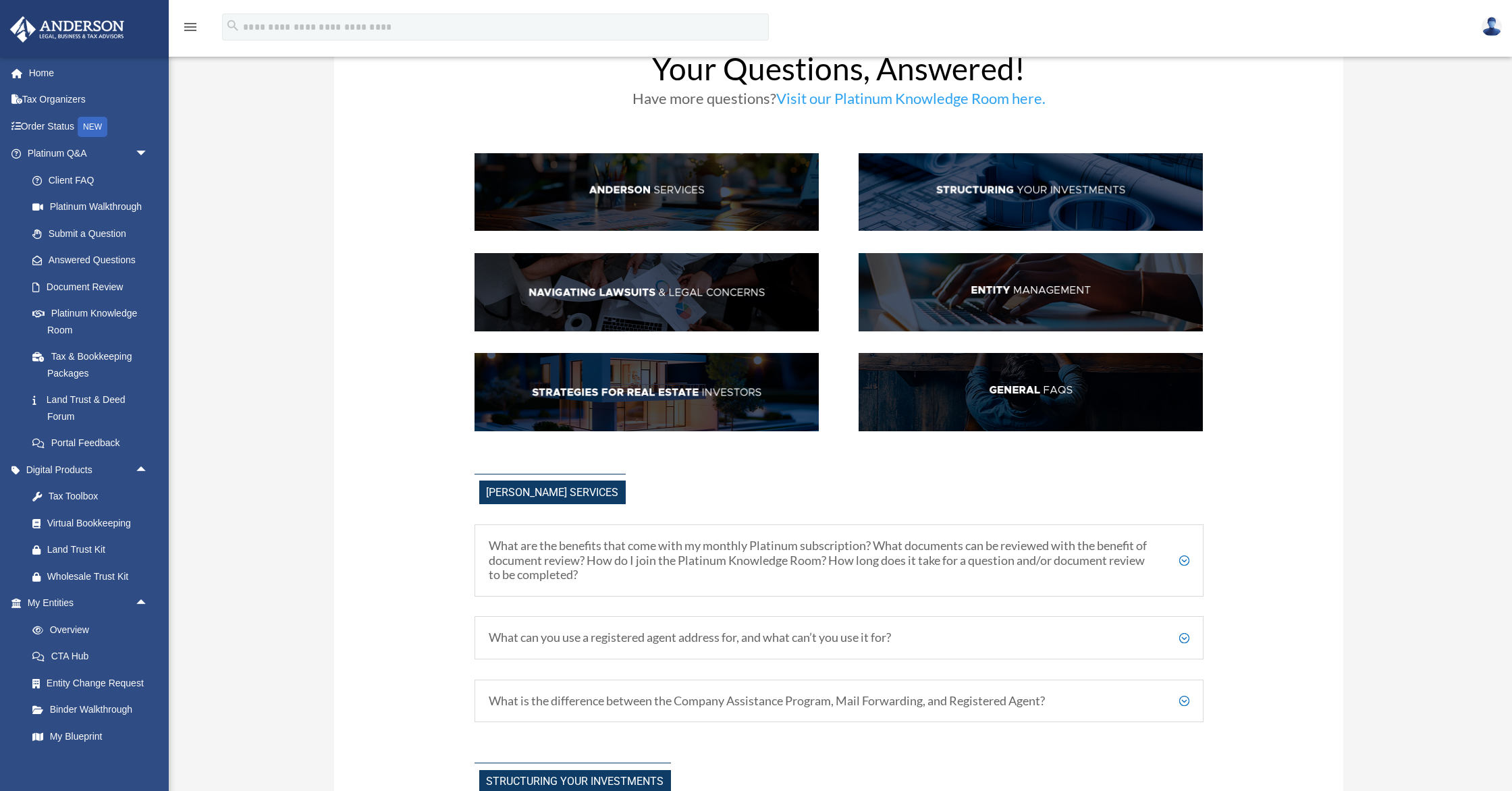
click at [1093, 187] on img at bounding box center [1031, 192] width 344 height 78
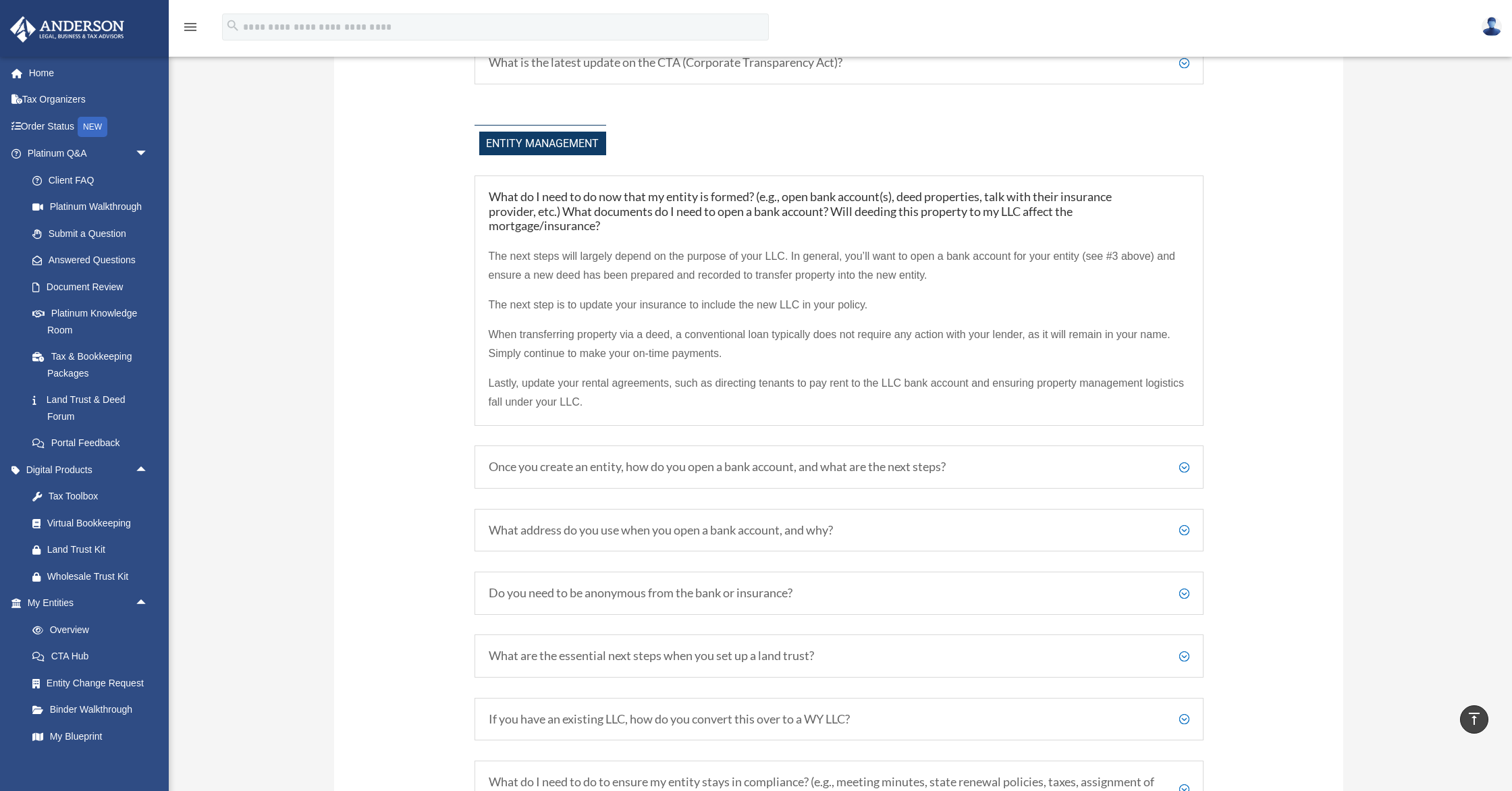
scroll to position [1538, 0]
